Goal: Information Seeking & Learning: Learn about a topic

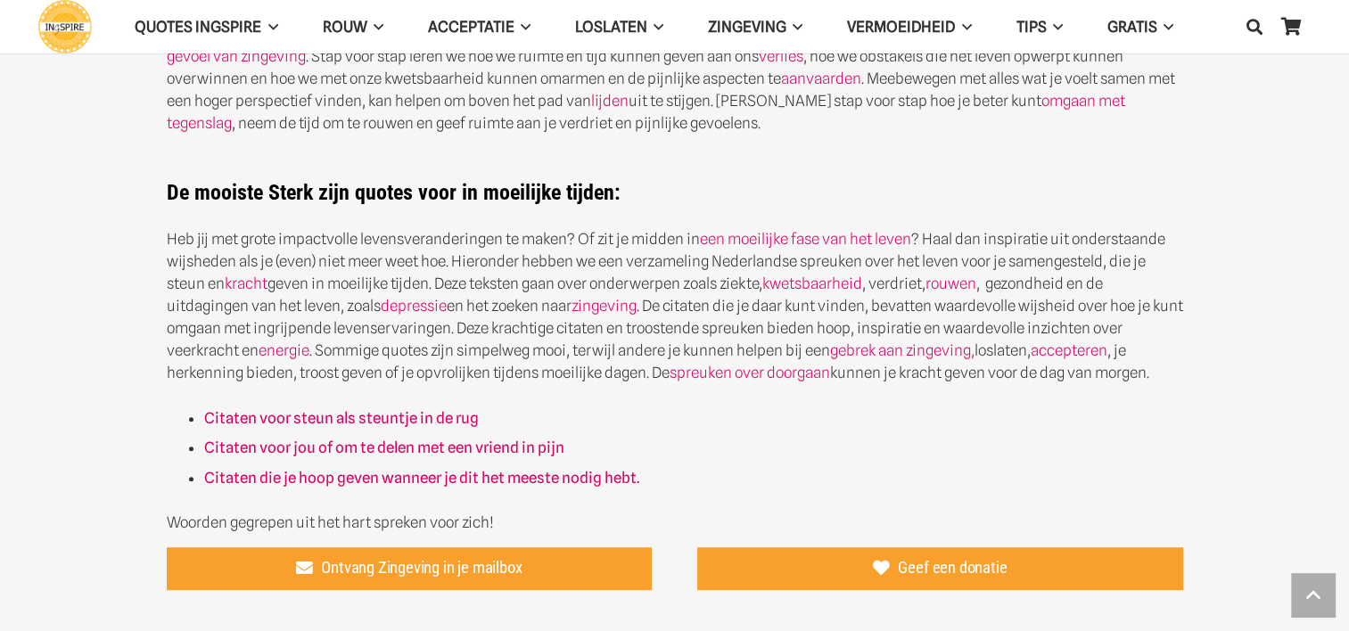
scroll to position [701, 0]
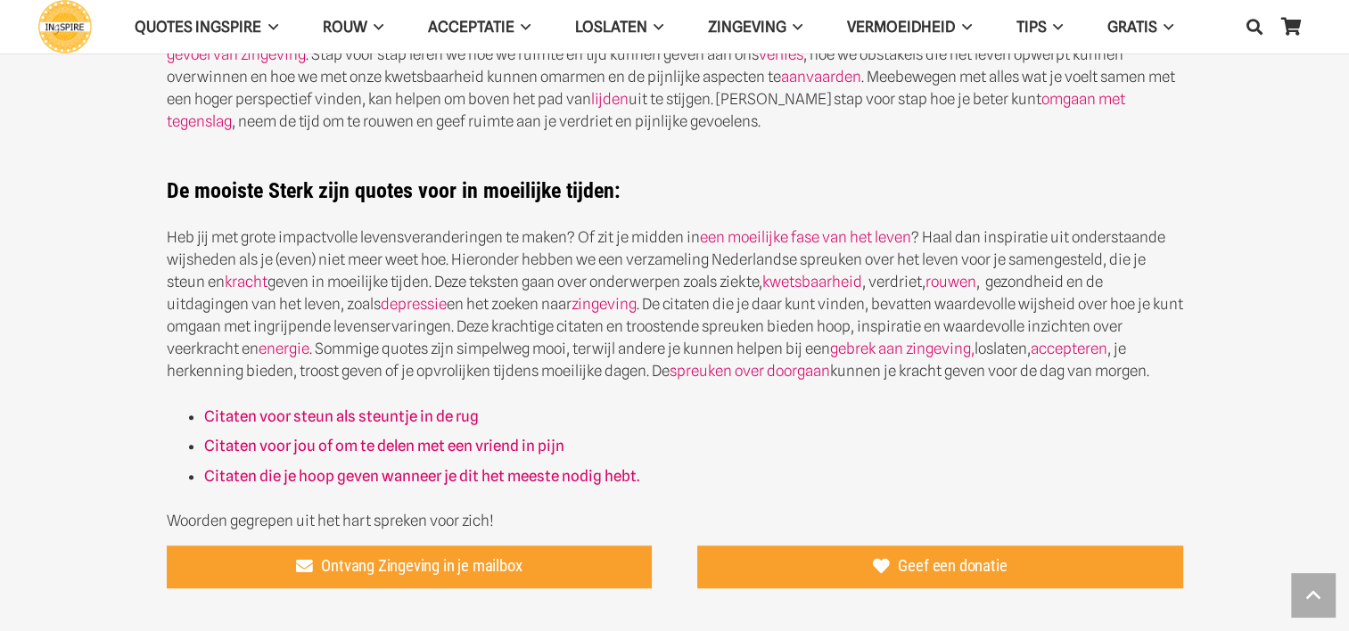
drag, startPoint x: 772, startPoint y: 150, endPoint x: 868, endPoint y: 375, distance: 244.2
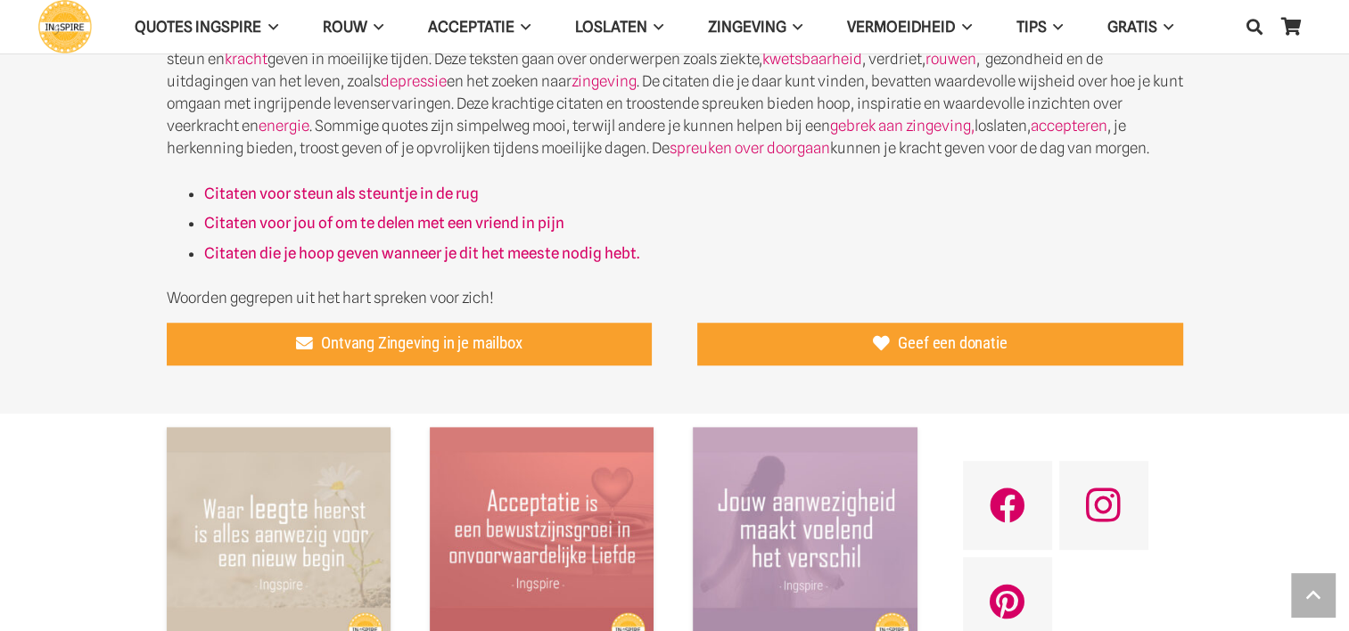
scroll to position [926, 0]
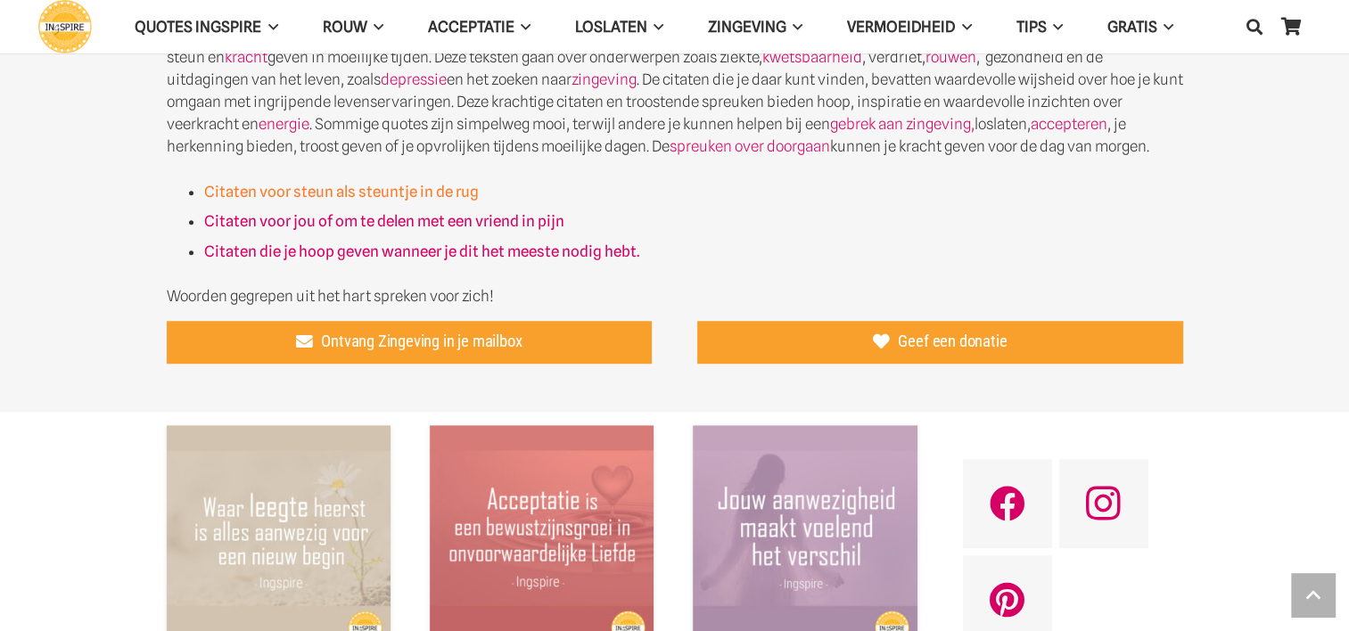
click at [359, 194] on strong "Citaten voor steun als steuntje in de rug" at bounding box center [341, 192] width 275 height 18
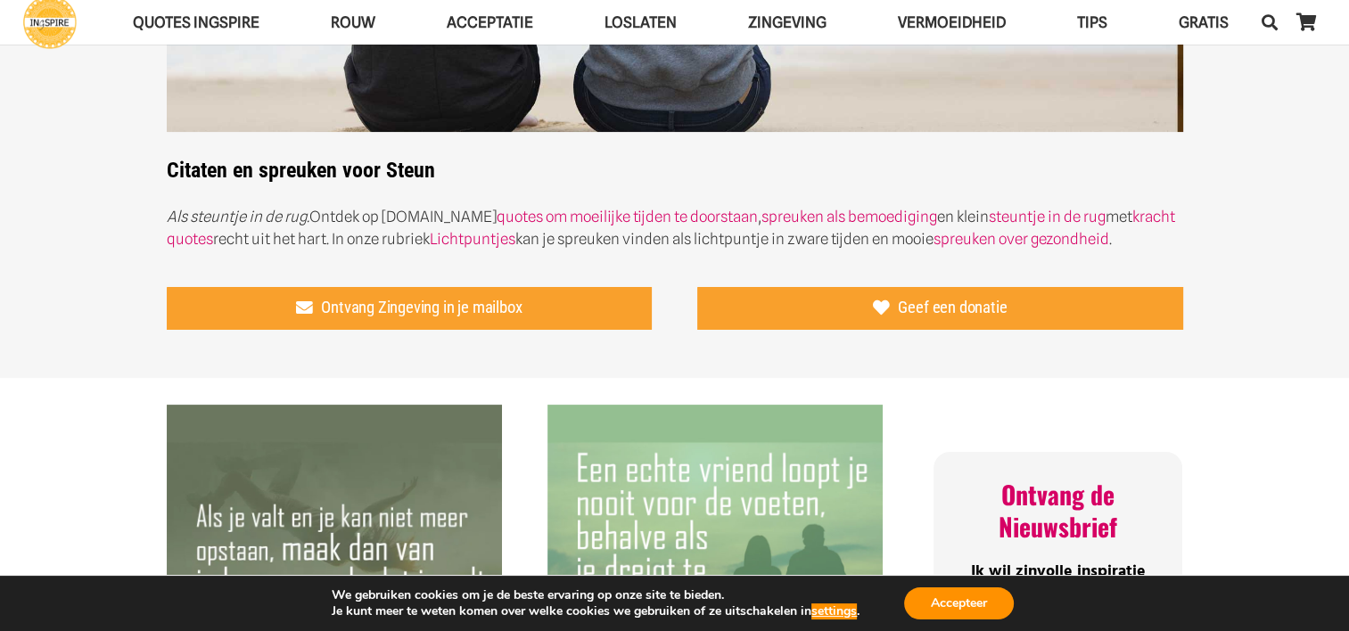
scroll to position [564, 0]
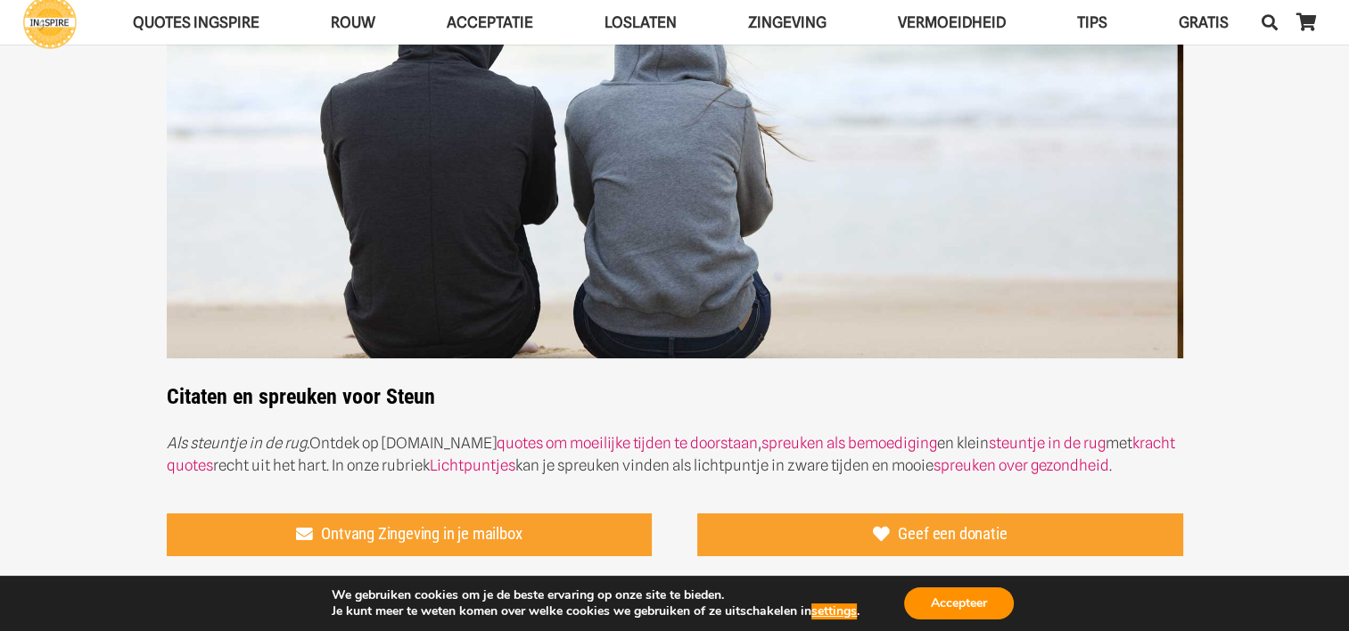
scroll to position [146, 0]
click at [953, 604] on button "Accepteer" at bounding box center [959, 604] width 110 height 32
